Goal: Navigation & Orientation: Find specific page/section

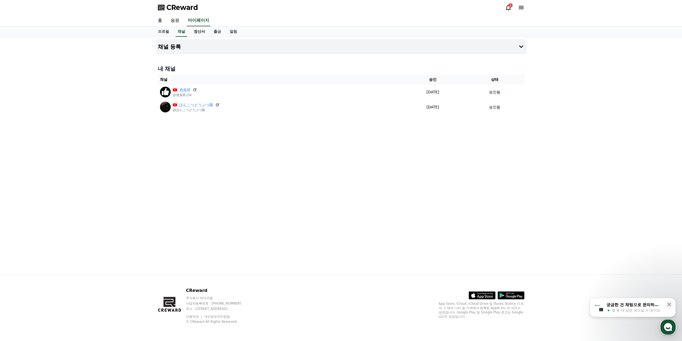
click at [195, 31] on link "정산서" at bounding box center [200, 32] width 20 height 10
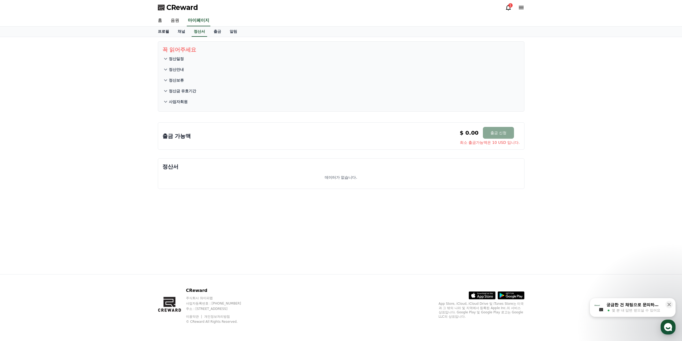
click at [167, 32] on link "프로필" at bounding box center [164, 32] width 20 height 10
select select "**********"
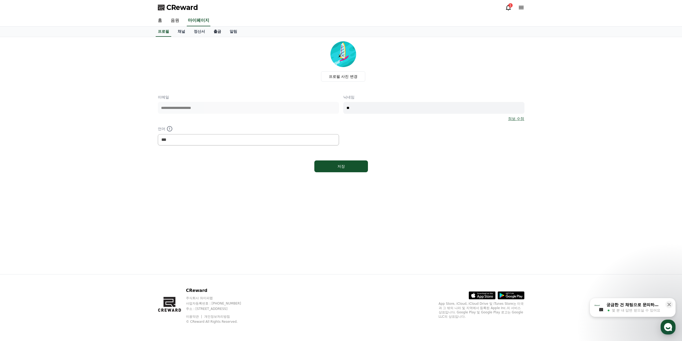
click at [218, 32] on link "출금" at bounding box center [217, 32] width 16 height 10
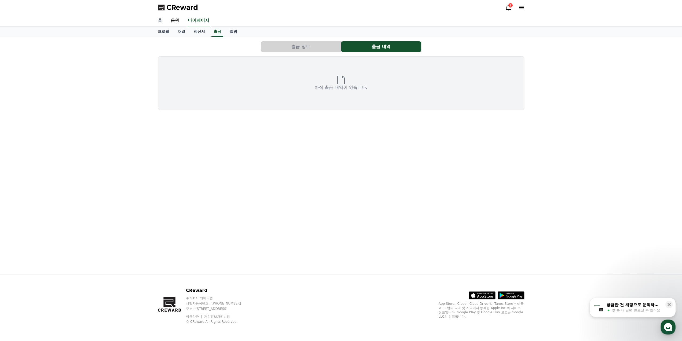
click at [162, 21] on link "홈" at bounding box center [160, 20] width 13 height 11
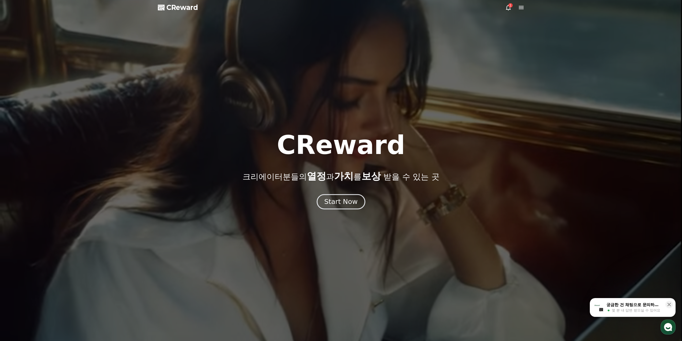
click at [329, 209] on button "Start Now" at bounding box center [341, 201] width 49 height 15
